Goal: Task Accomplishment & Management: Use online tool/utility

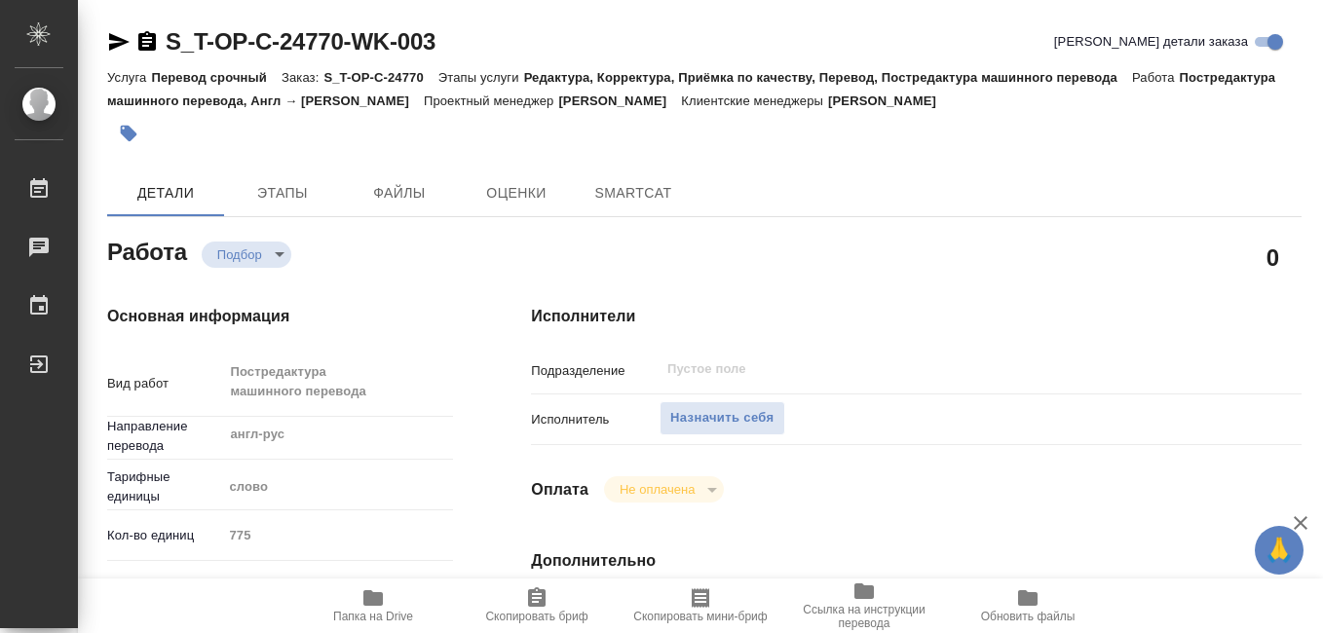
type textarea "x"
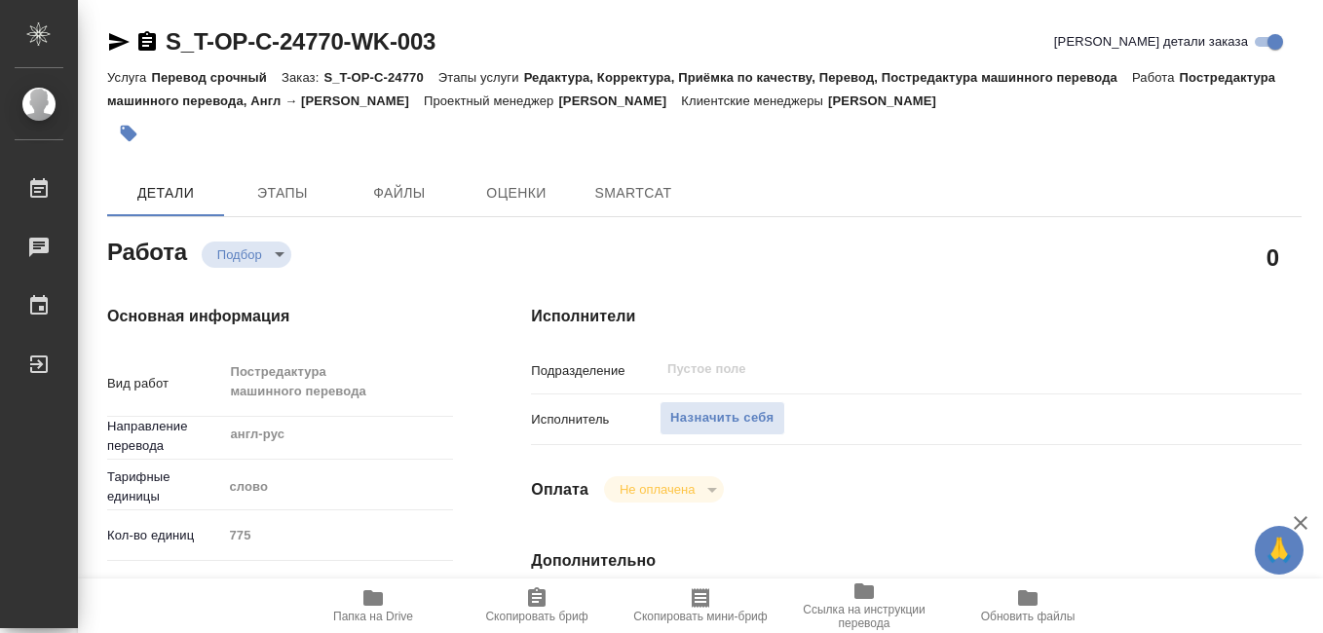
type textarea "x"
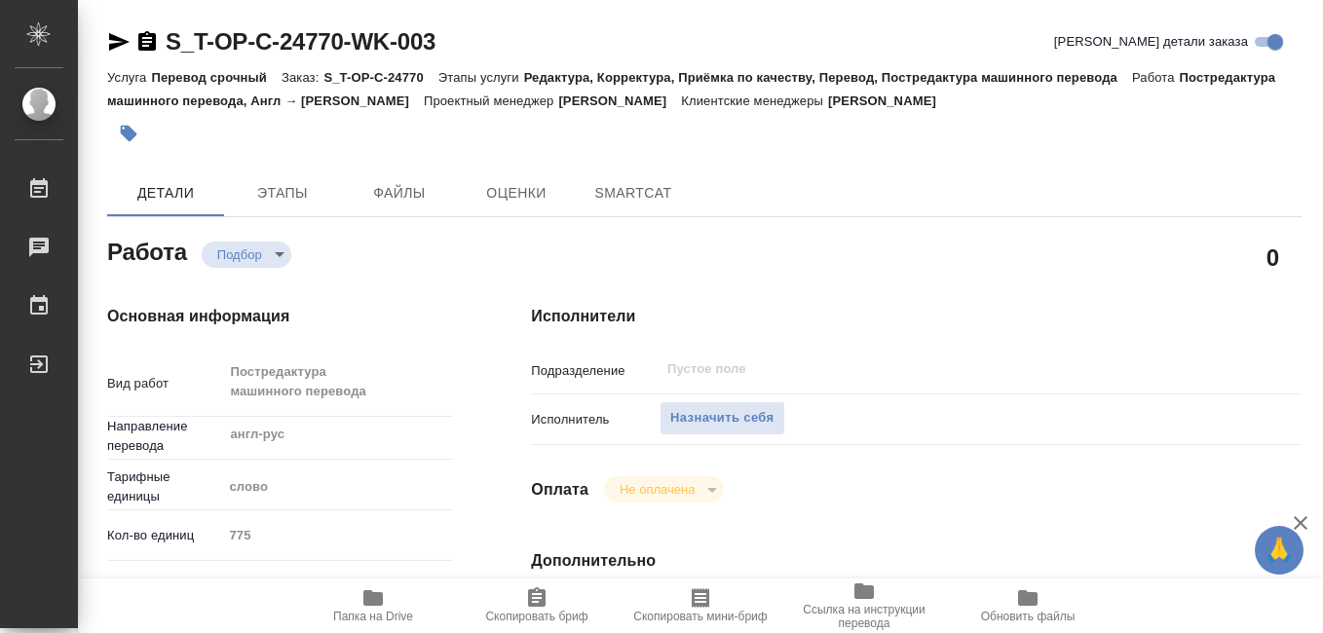
type textarea "x"
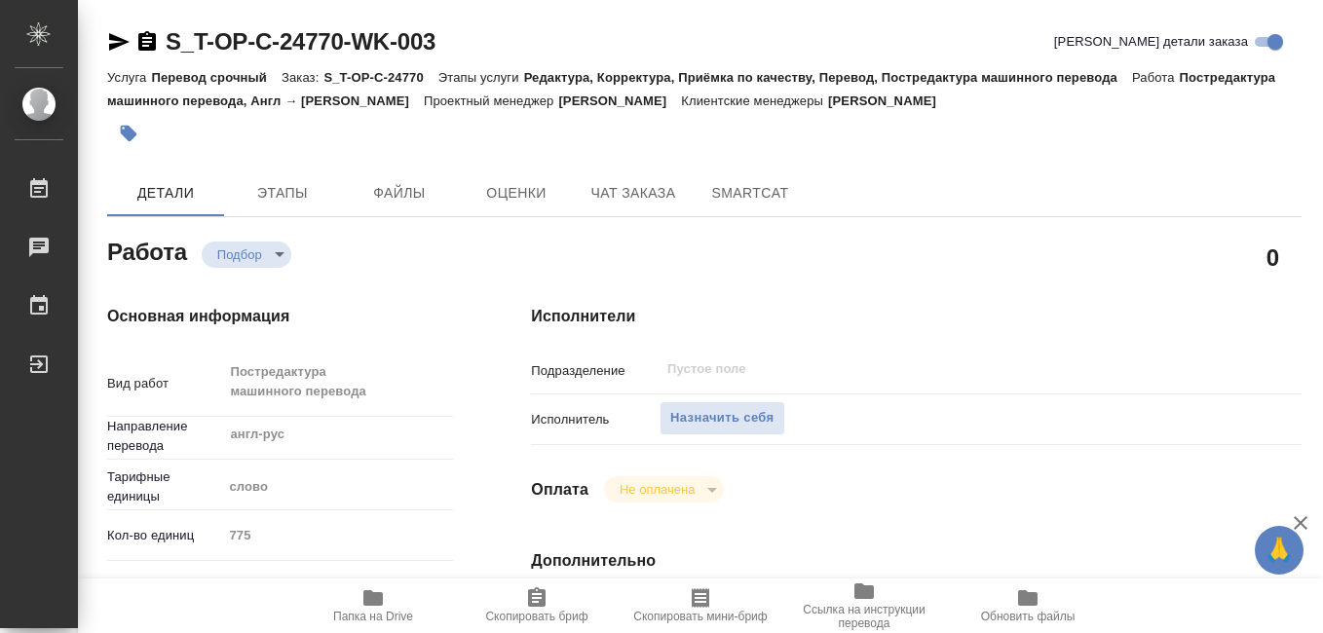
scroll to position [292, 0]
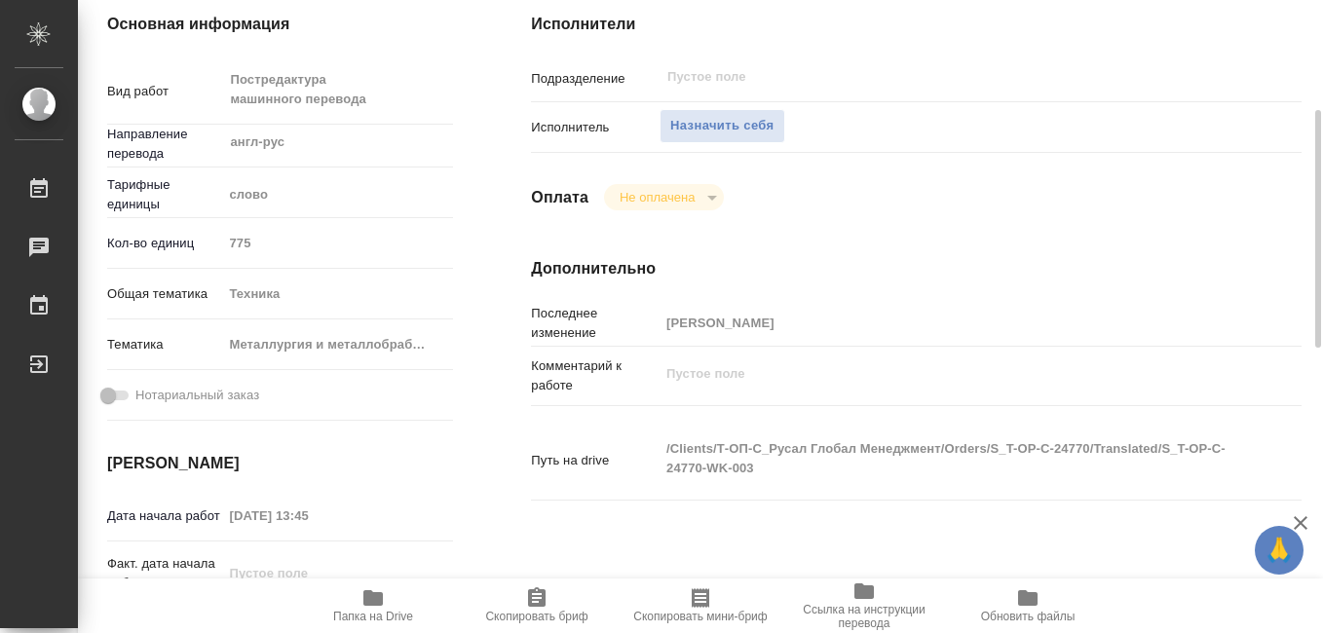
type textarea "x"
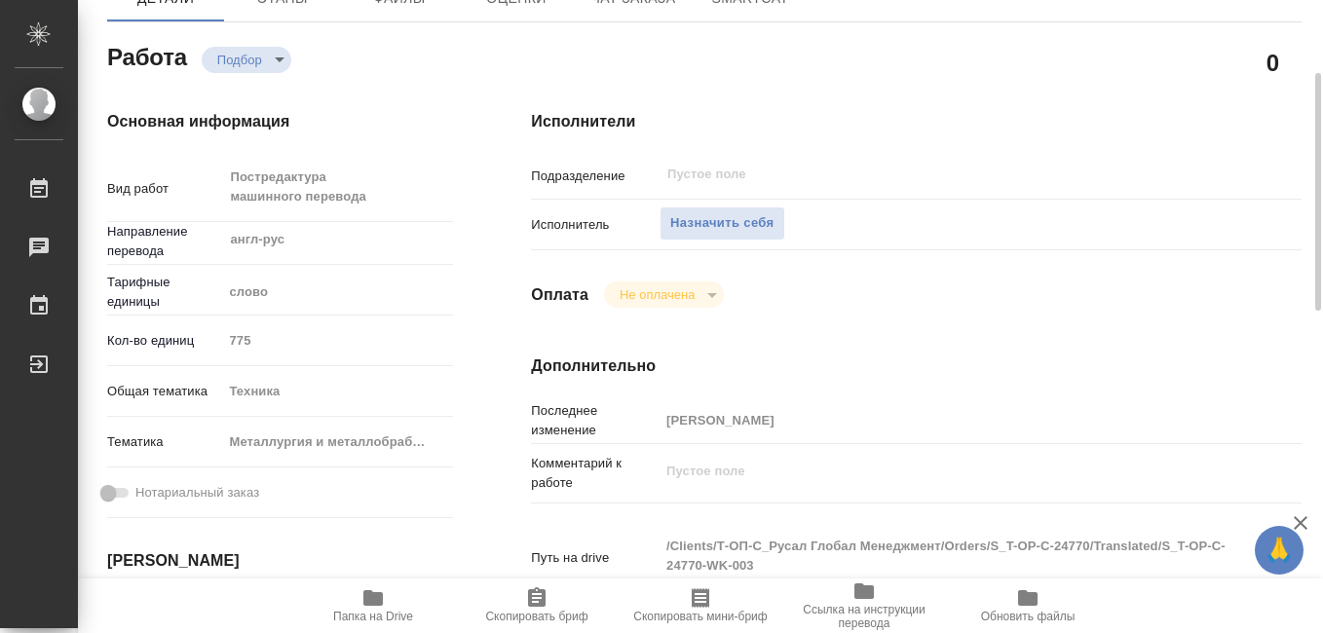
type textarea "x"
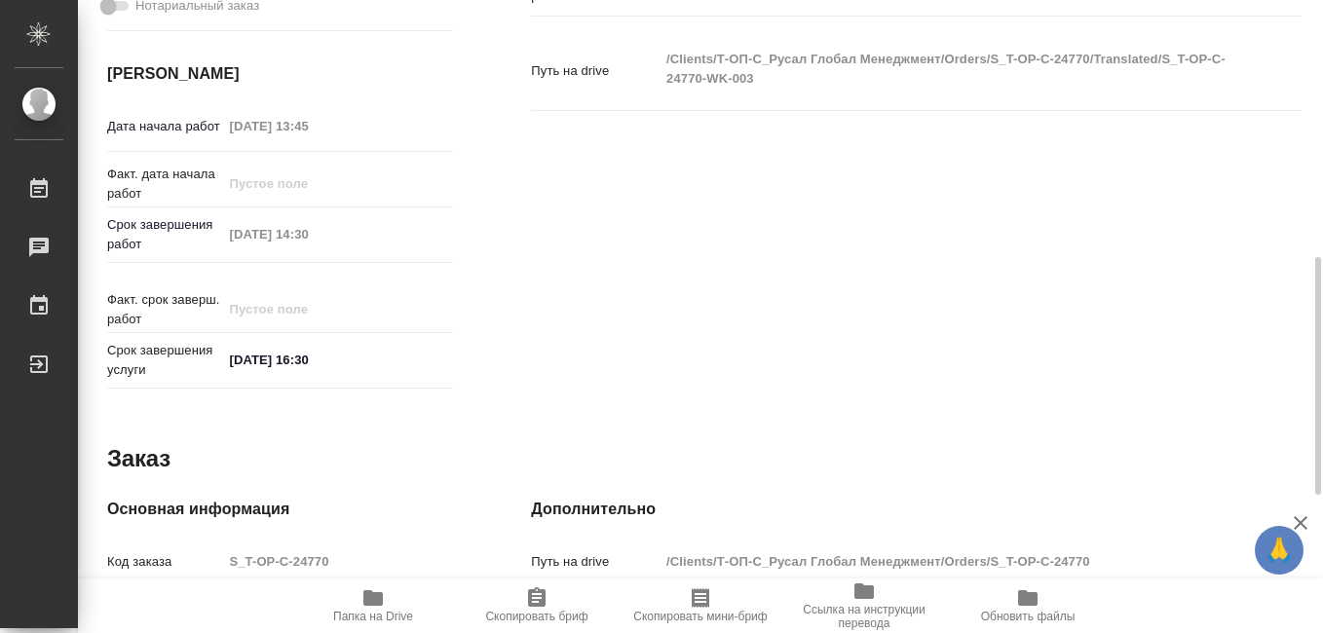
scroll to position [974, 0]
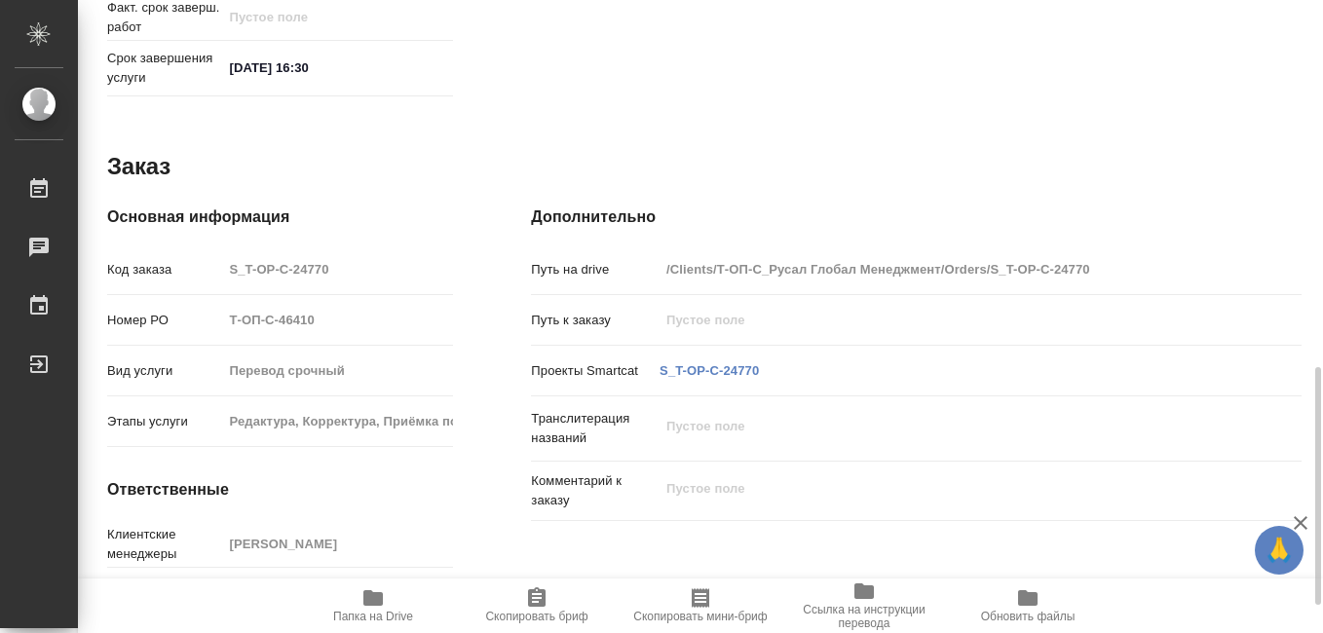
click at [374, 612] on span "Папка на Drive" at bounding box center [373, 617] width 80 height 14
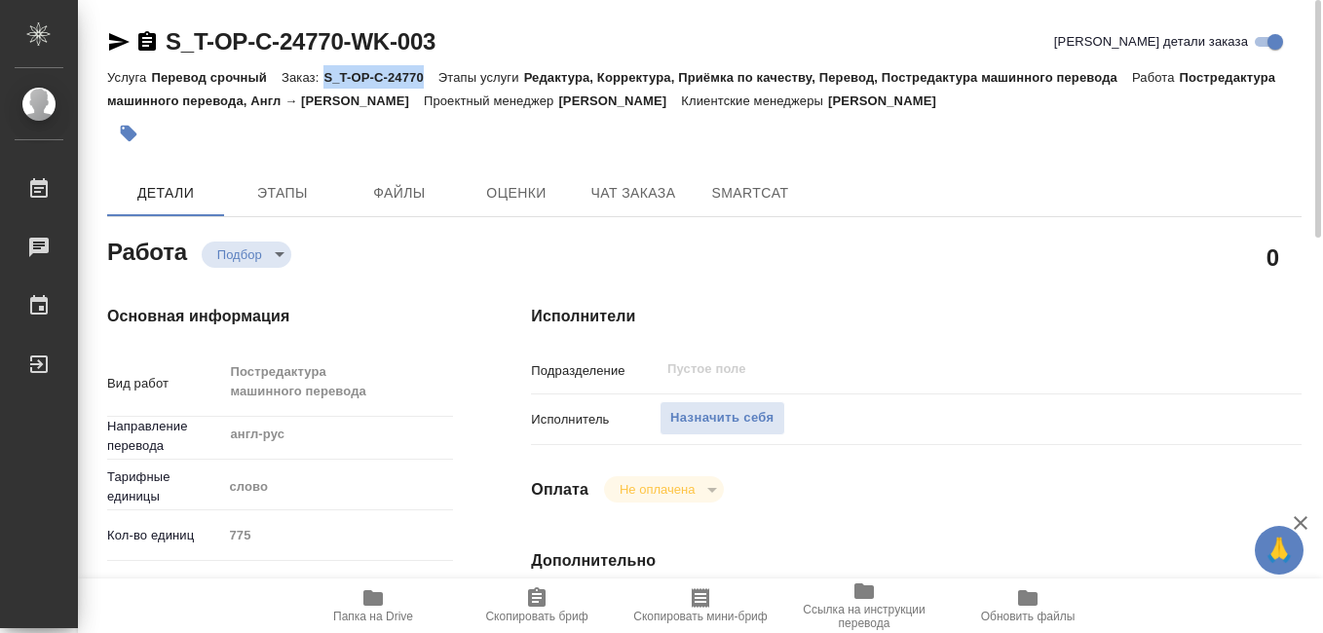
drag, startPoint x: 329, startPoint y: 76, endPoint x: 422, endPoint y: 72, distance: 92.6
click at [422, 72] on p "S_T-OP-C-24770" at bounding box center [380, 77] width 114 height 15
drag, startPoint x: 422, startPoint y: 72, endPoint x: 410, endPoint y: 78, distance: 13.1
copy p "S_T-OP-C-24770"
type textarea "x"
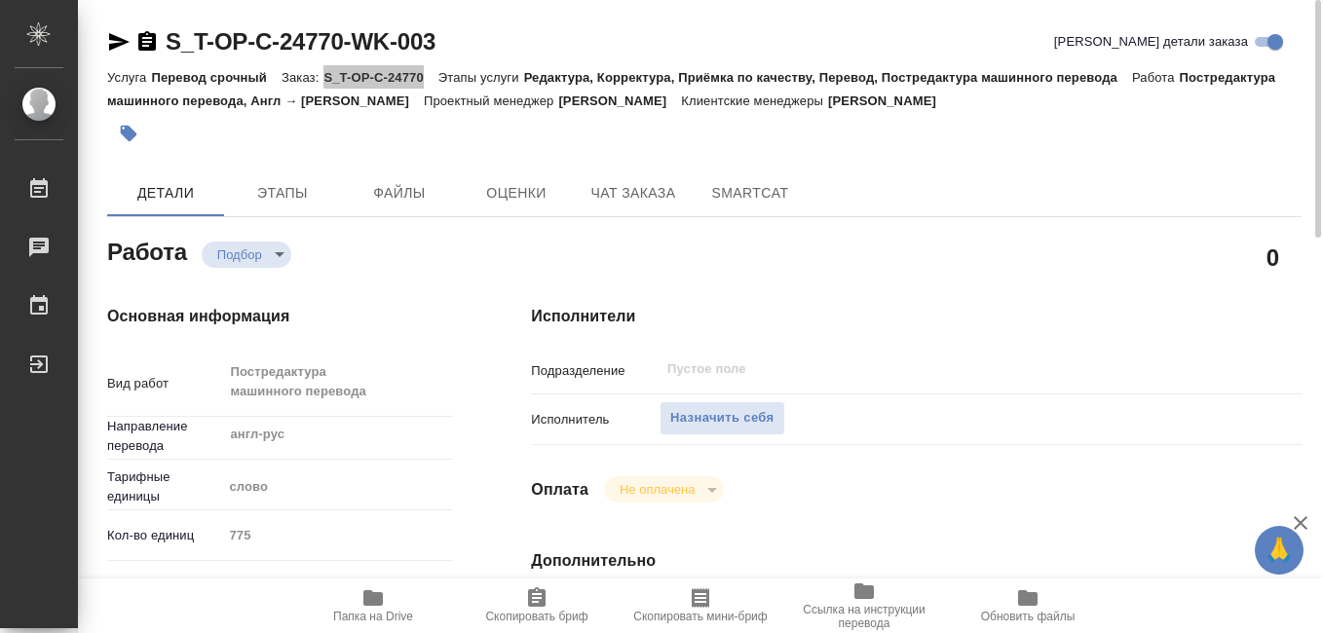
type textarea "x"
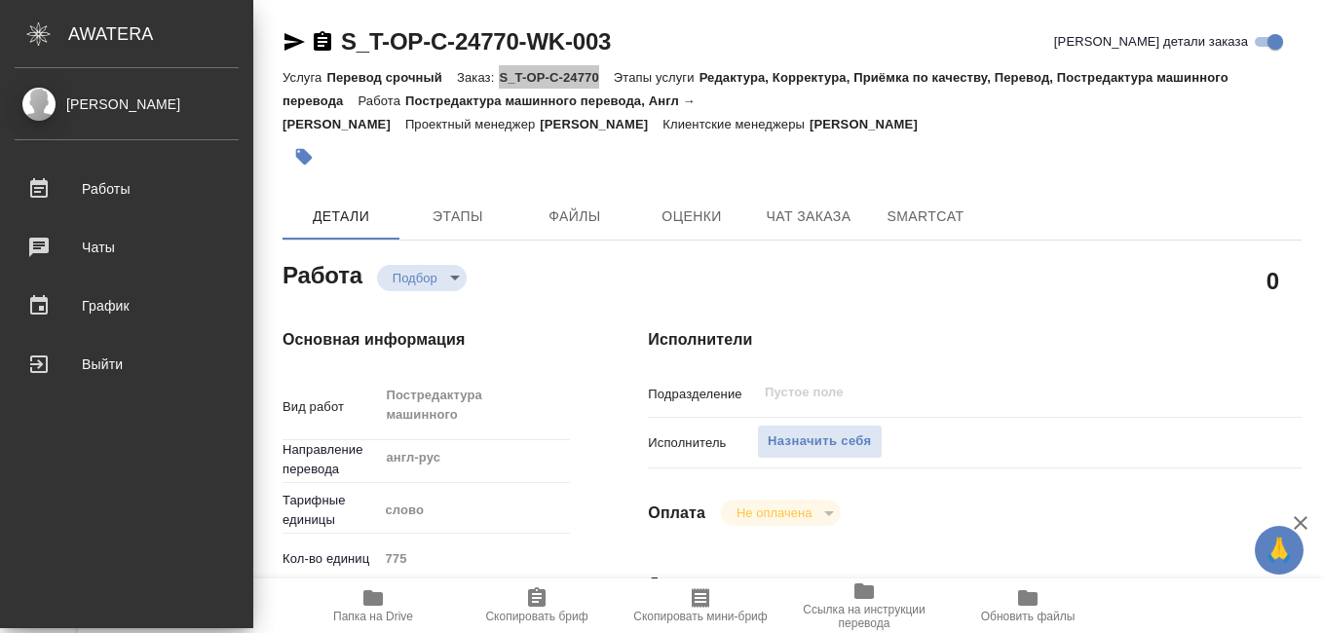
type textarea "x"
